Goal: Navigation & Orientation: Find specific page/section

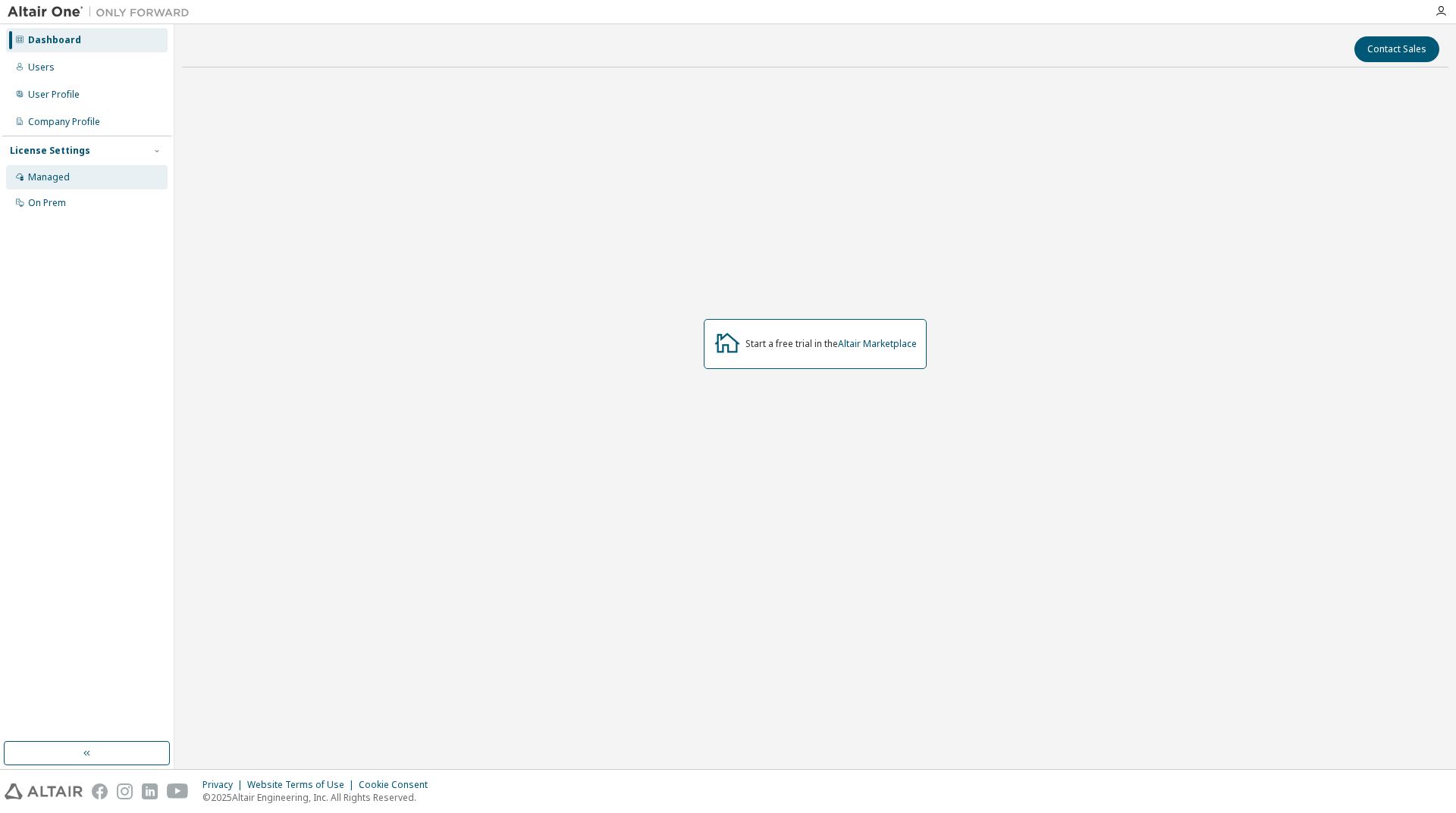
click at [75, 180] on div "Managed" at bounding box center [86, 177] width 161 height 24
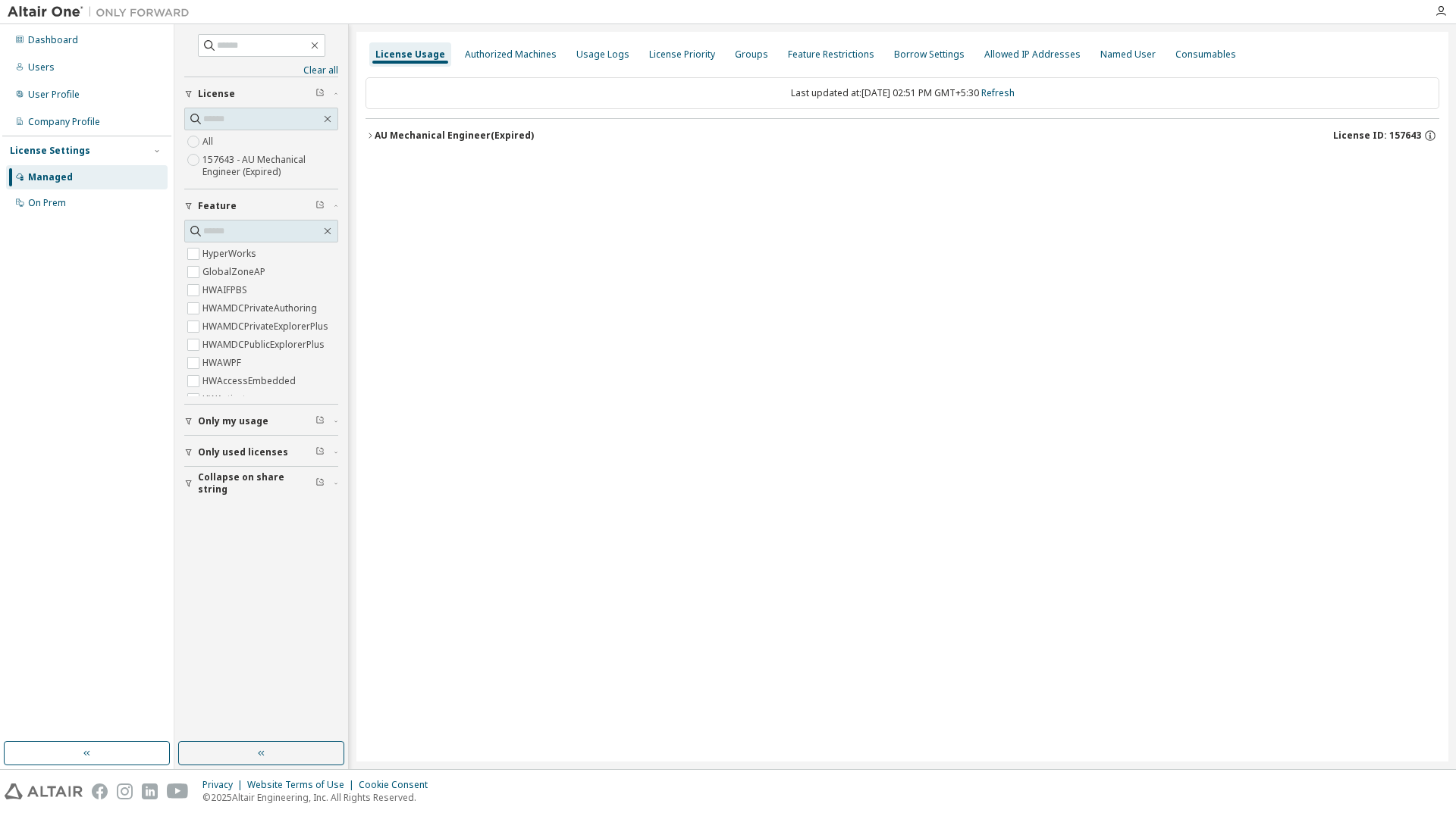
click at [371, 135] on icon "button" at bounding box center [370, 135] width 3 height 5
